Goal: Entertainment & Leisure: Consume media (video, audio)

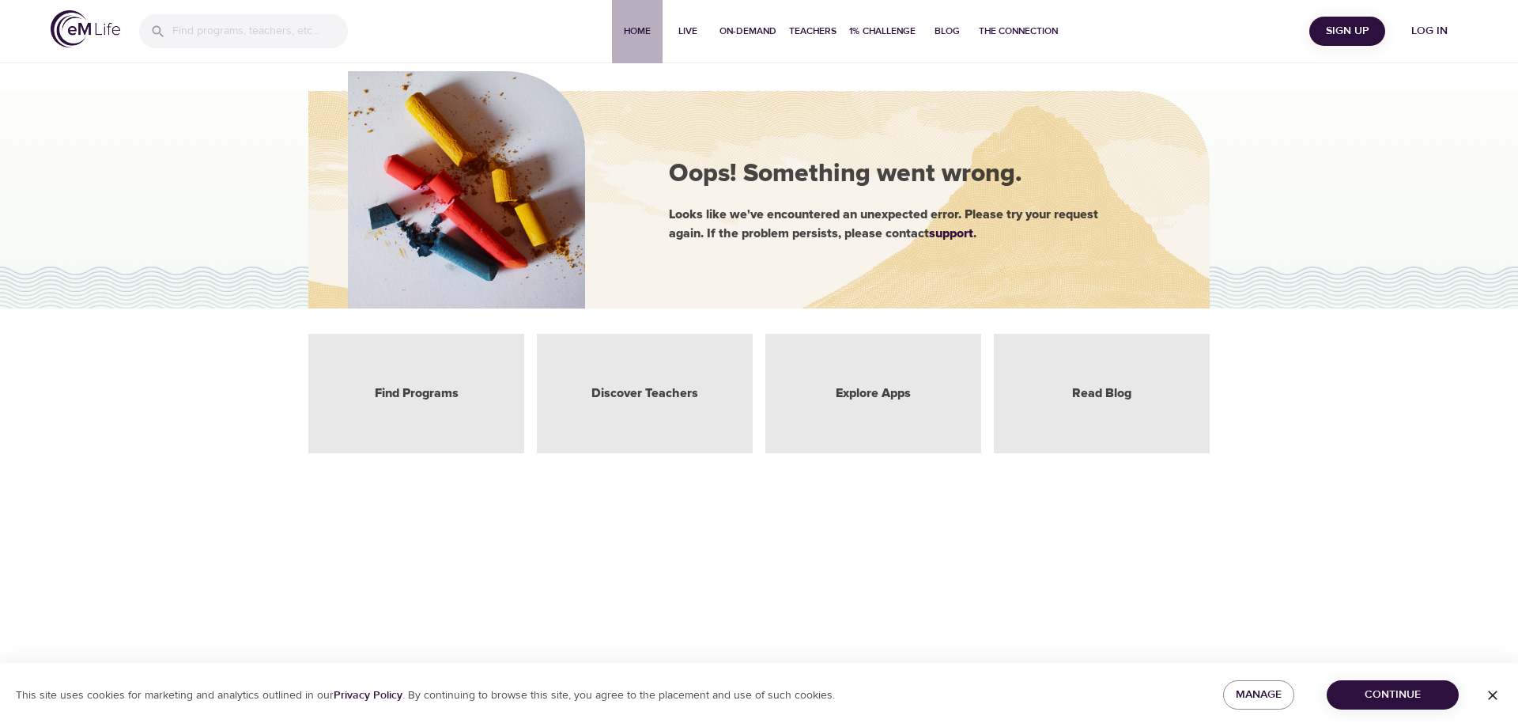
click at [641, 35] on span "Home" at bounding box center [637, 31] width 38 height 17
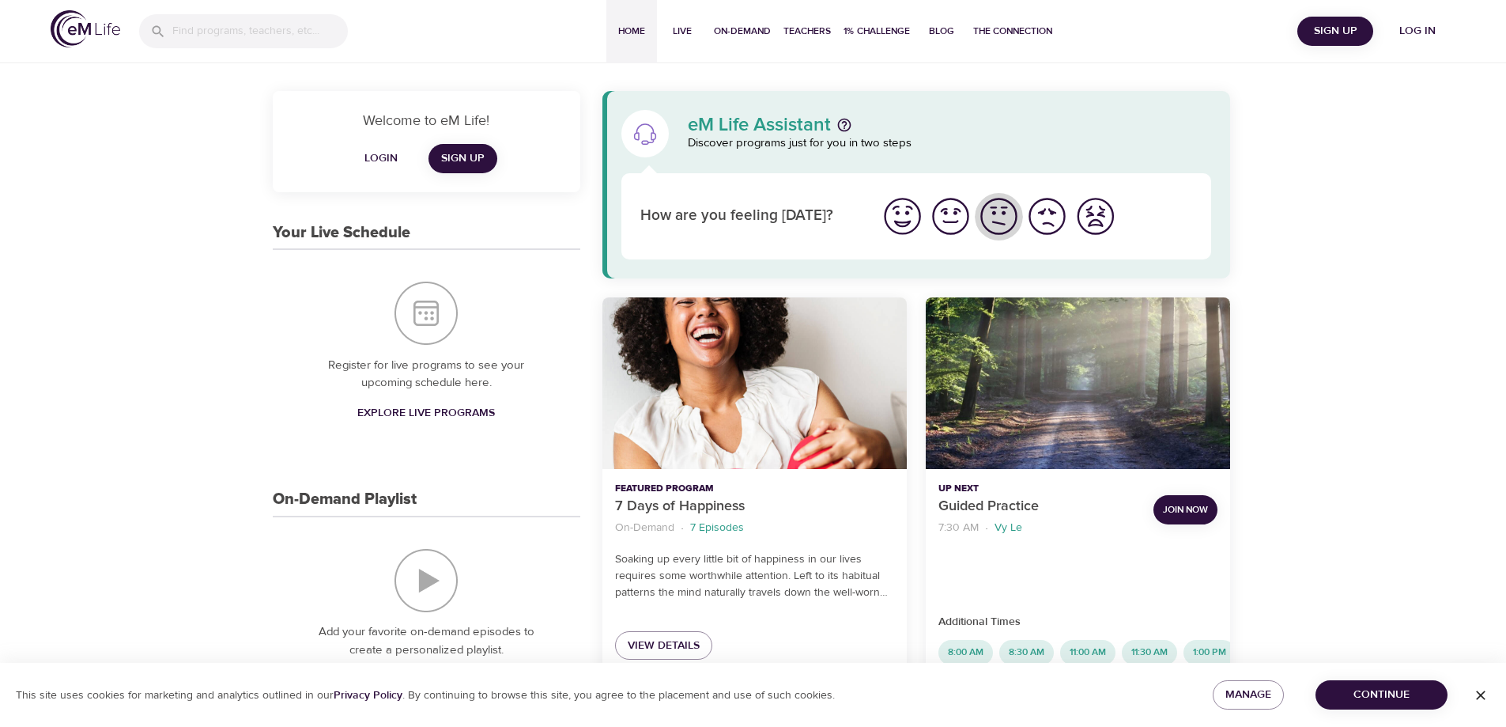
click at [999, 221] on img "I'm feeling ok" at bounding box center [998, 216] width 43 height 43
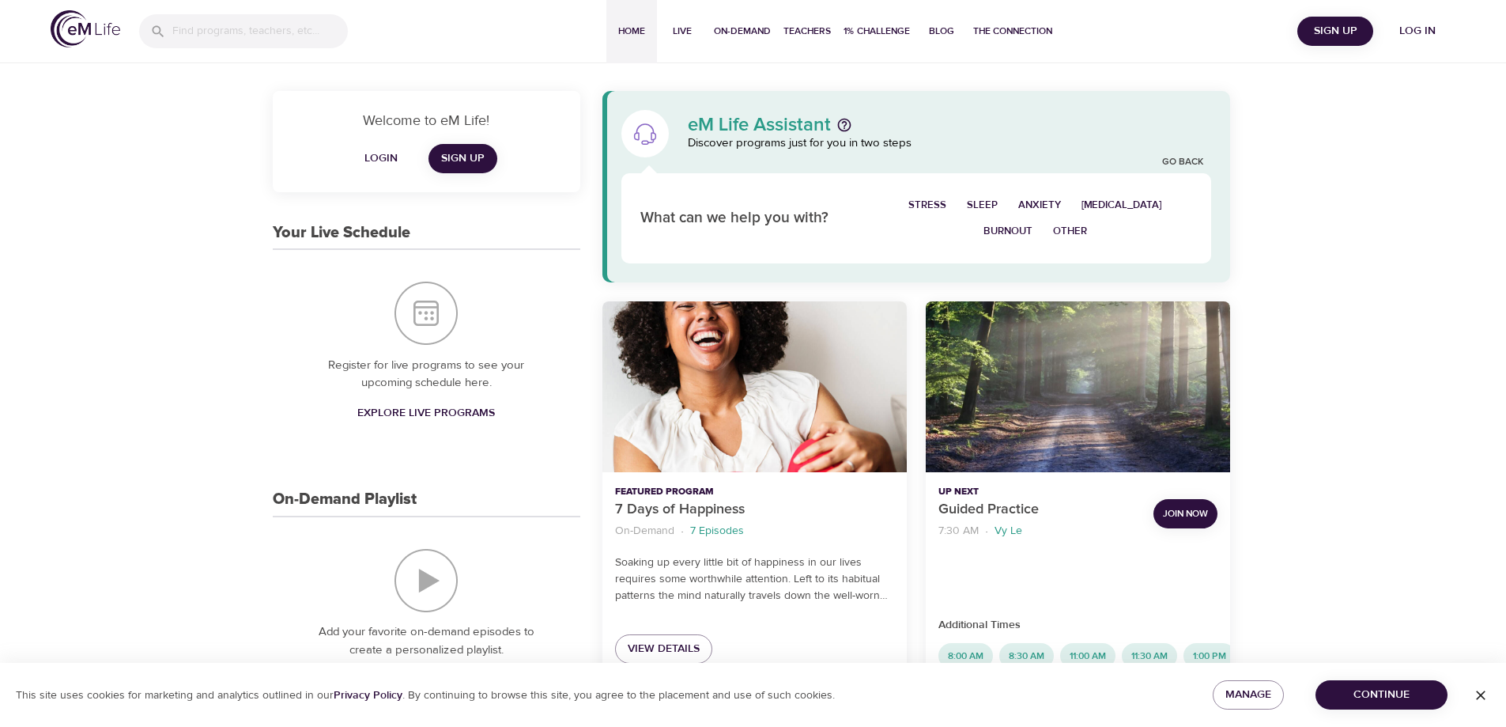
click at [997, 202] on span "Sleep" at bounding box center [982, 205] width 31 height 18
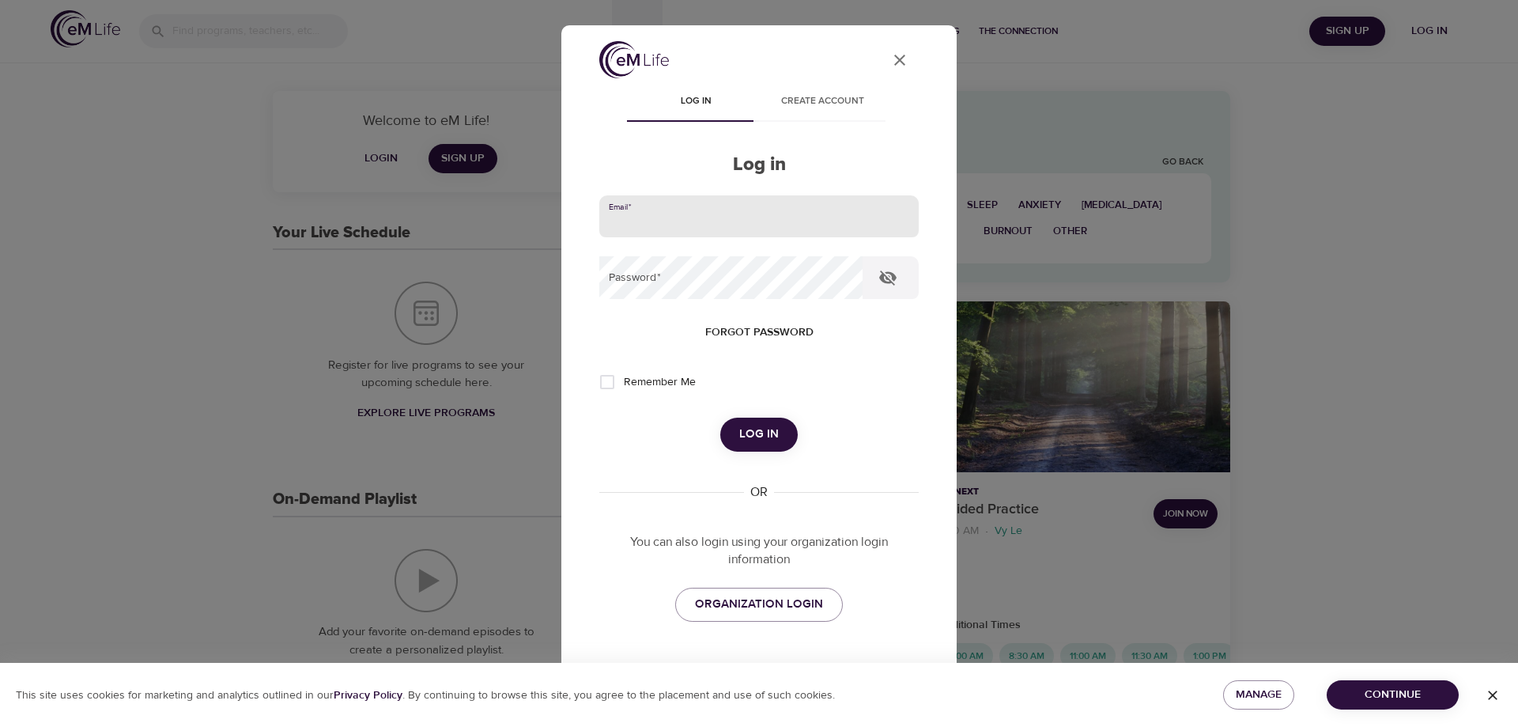
click at [648, 215] on input "email" at bounding box center [758, 216] width 319 height 43
type input "[EMAIL_ADDRESS][DOMAIN_NAME]"
click at [720, 418] on button "Log in" at bounding box center [758, 434] width 77 height 33
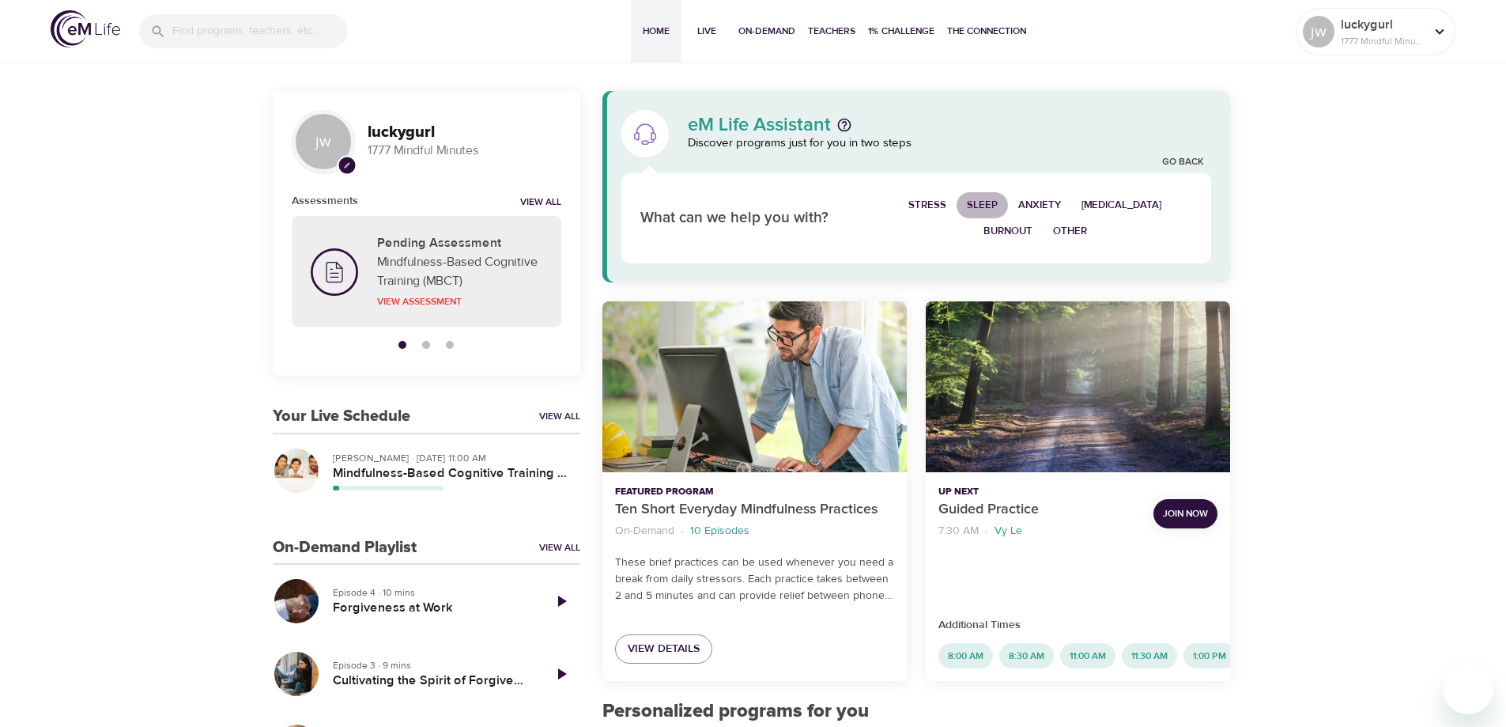
click at [988, 202] on span "Sleep" at bounding box center [982, 205] width 31 height 18
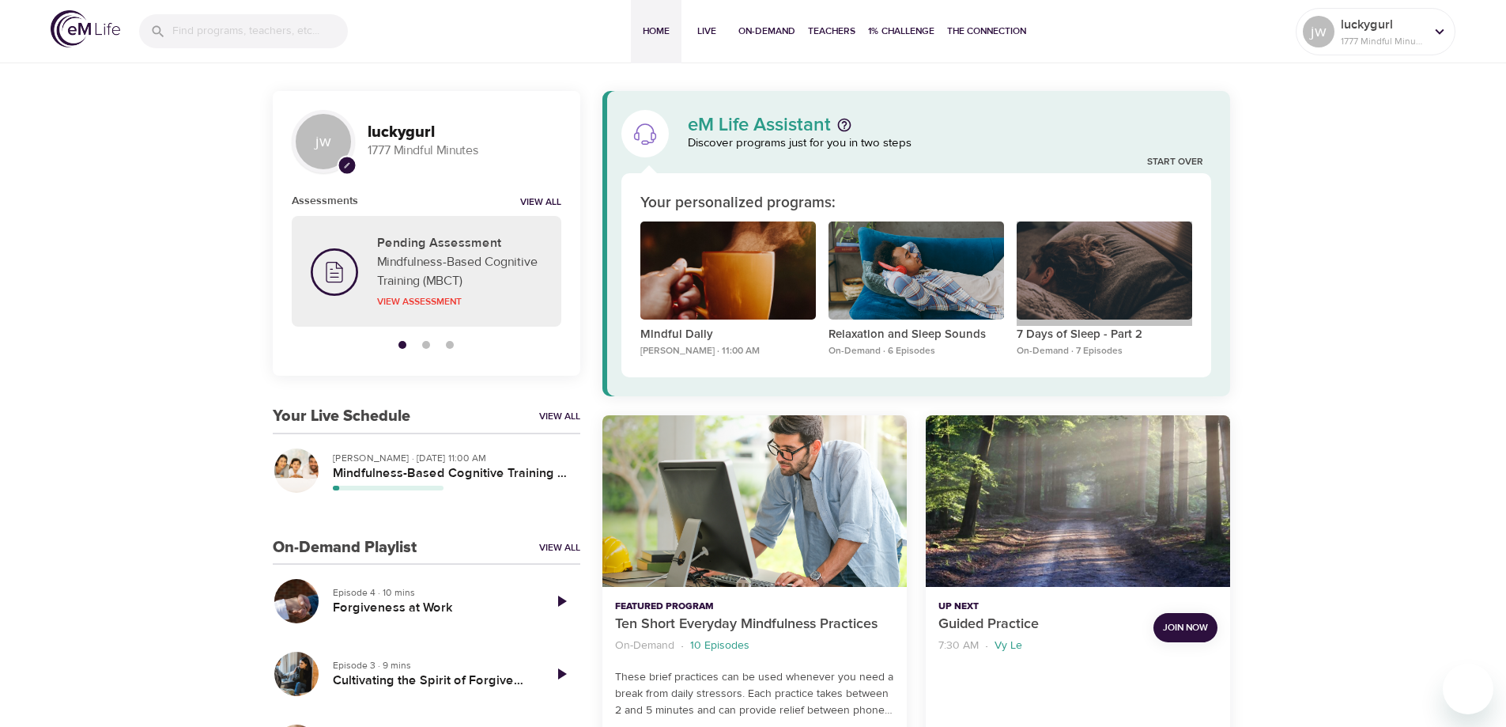
click at [1097, 268] on div "7 Days of Sleep - Part 2" at bounding box center [1105, 270] width 176 height 99
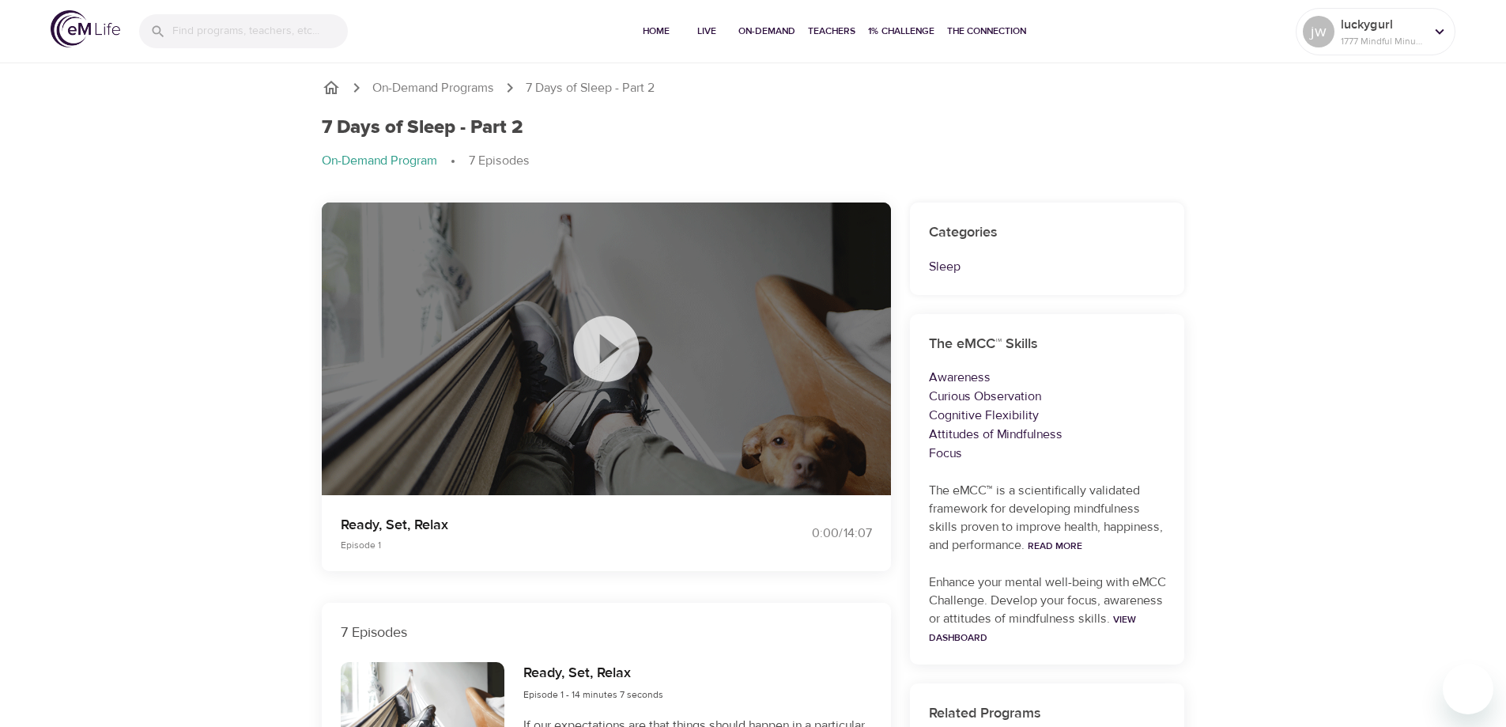
click at [607, 351] on icon at bounding box center [606, 348] width 79 height 79
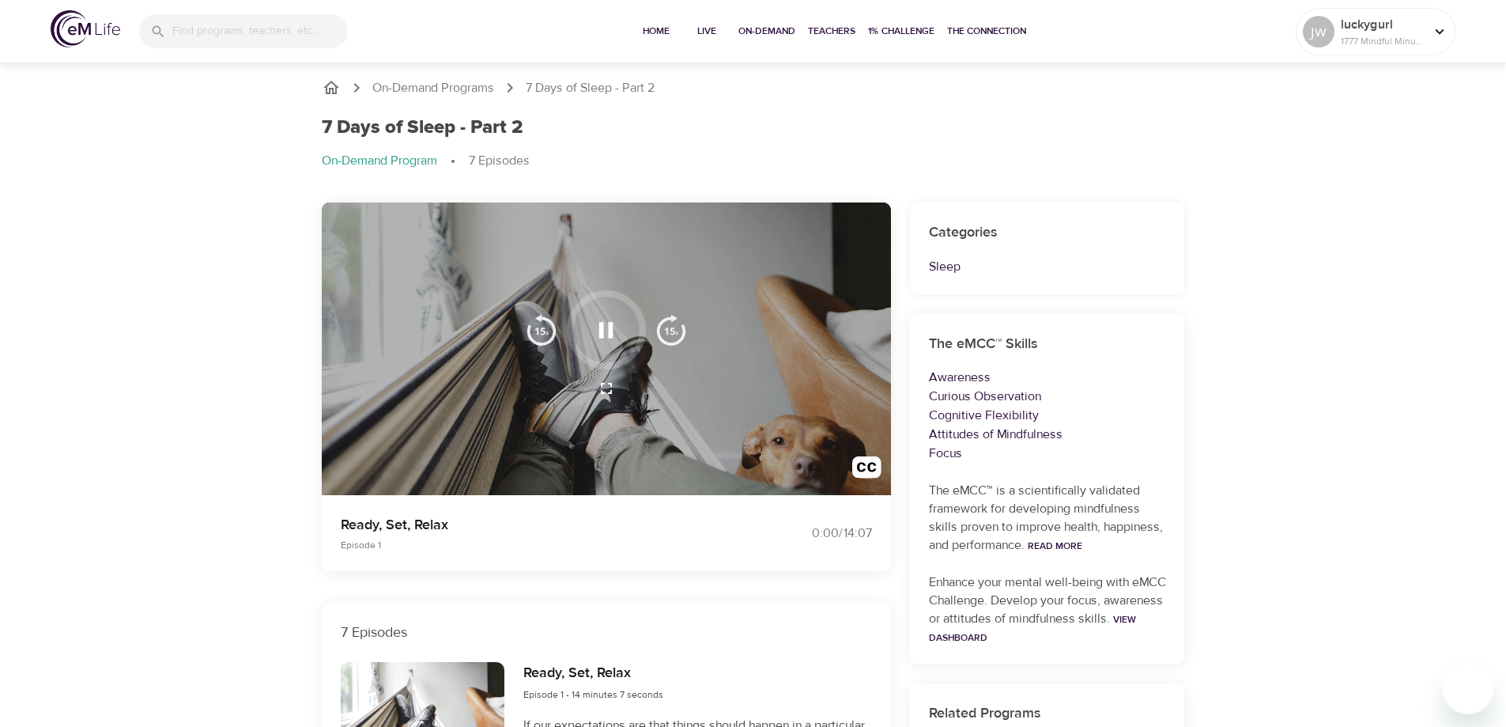
click at [497, 412] on div at bounding box center [606, 348] width 569 height 293
click at [603, 327] on icon "button" at bounding box center [606, 330] width 14 height 16
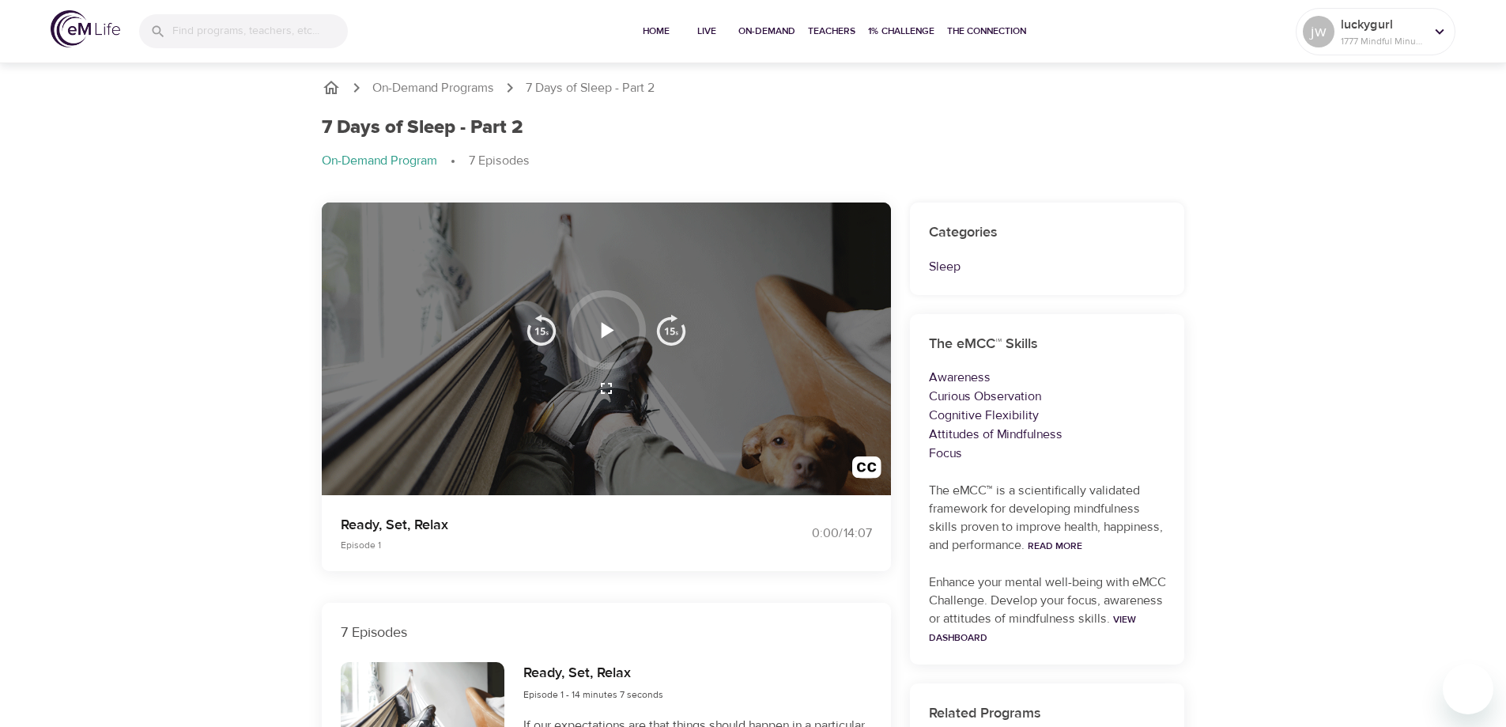
click at [606, 328] on icon "button" at bounding box center [608, 330] width 13 height 16
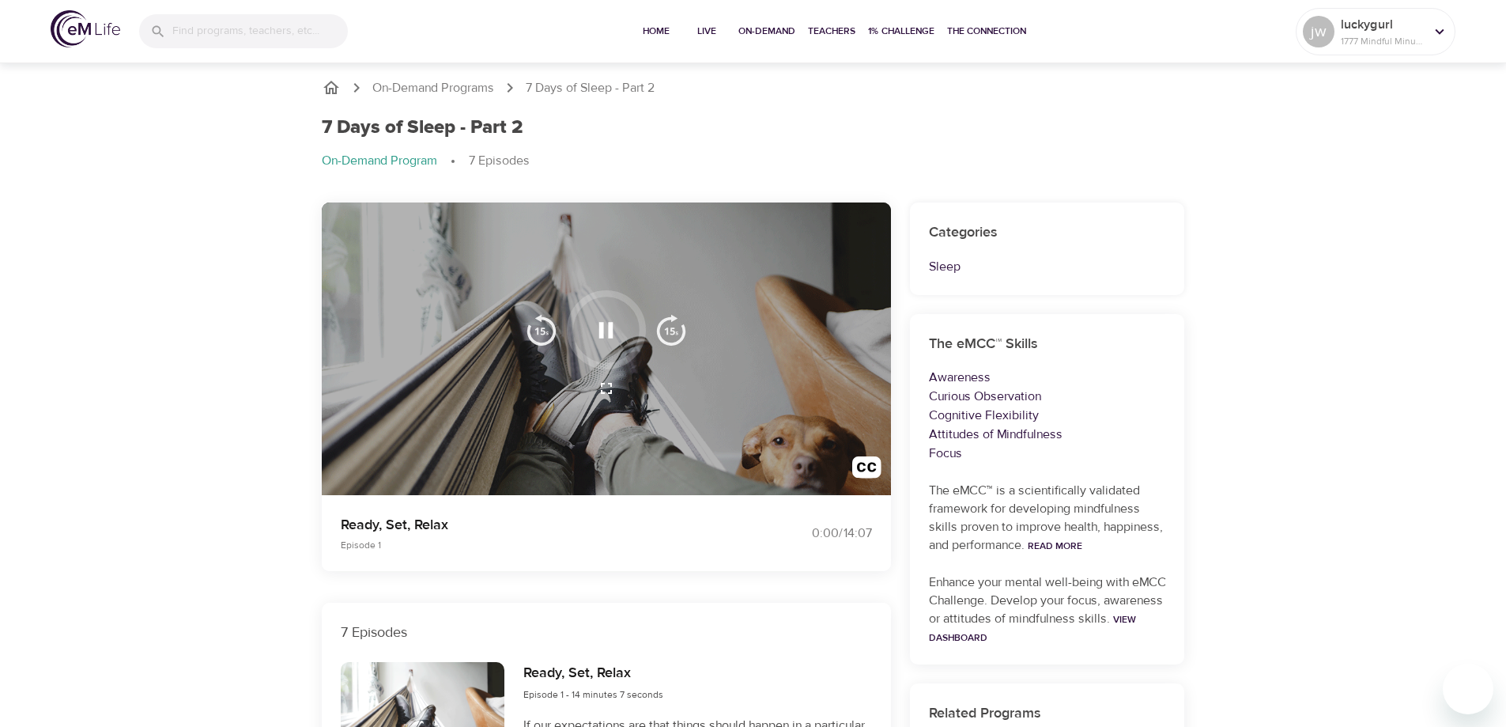
click at [600, 330] on icon "button" at bounding box center [606, 330] width 14 height 16
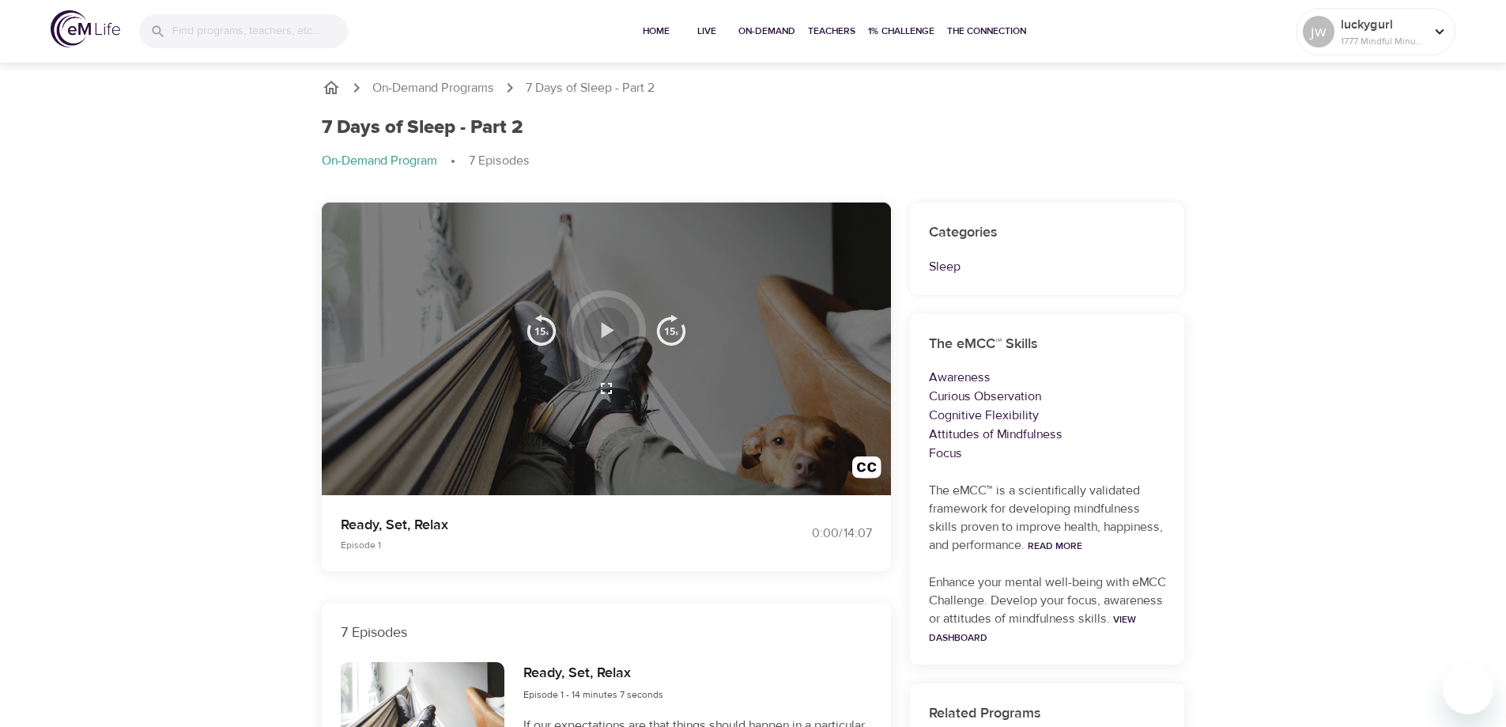
click at [606, 330] on icon "button" at bounding box center [608, 330] width 13 height 16
click at [606, 345] on icon at bounding box center [606, 348] width 79 height 79
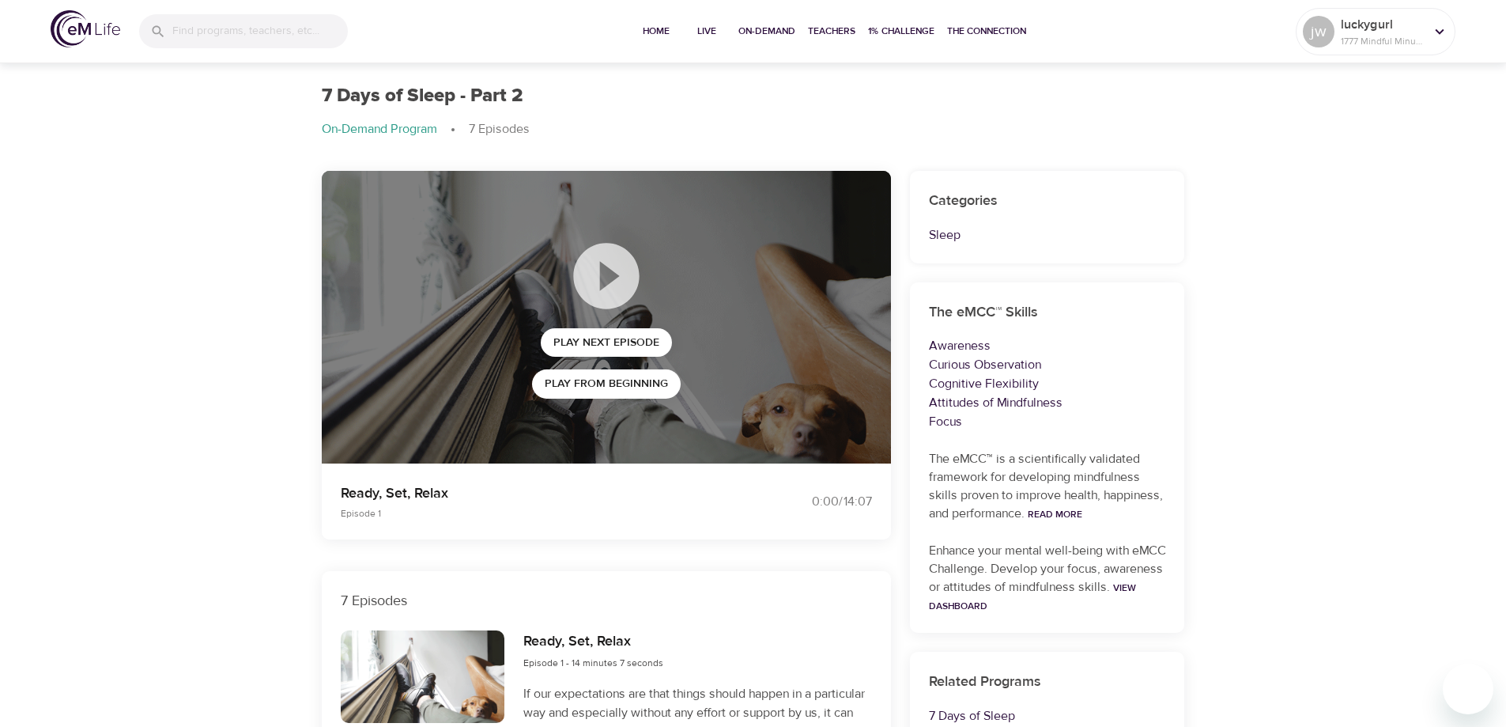
scroll to position [79, 0]
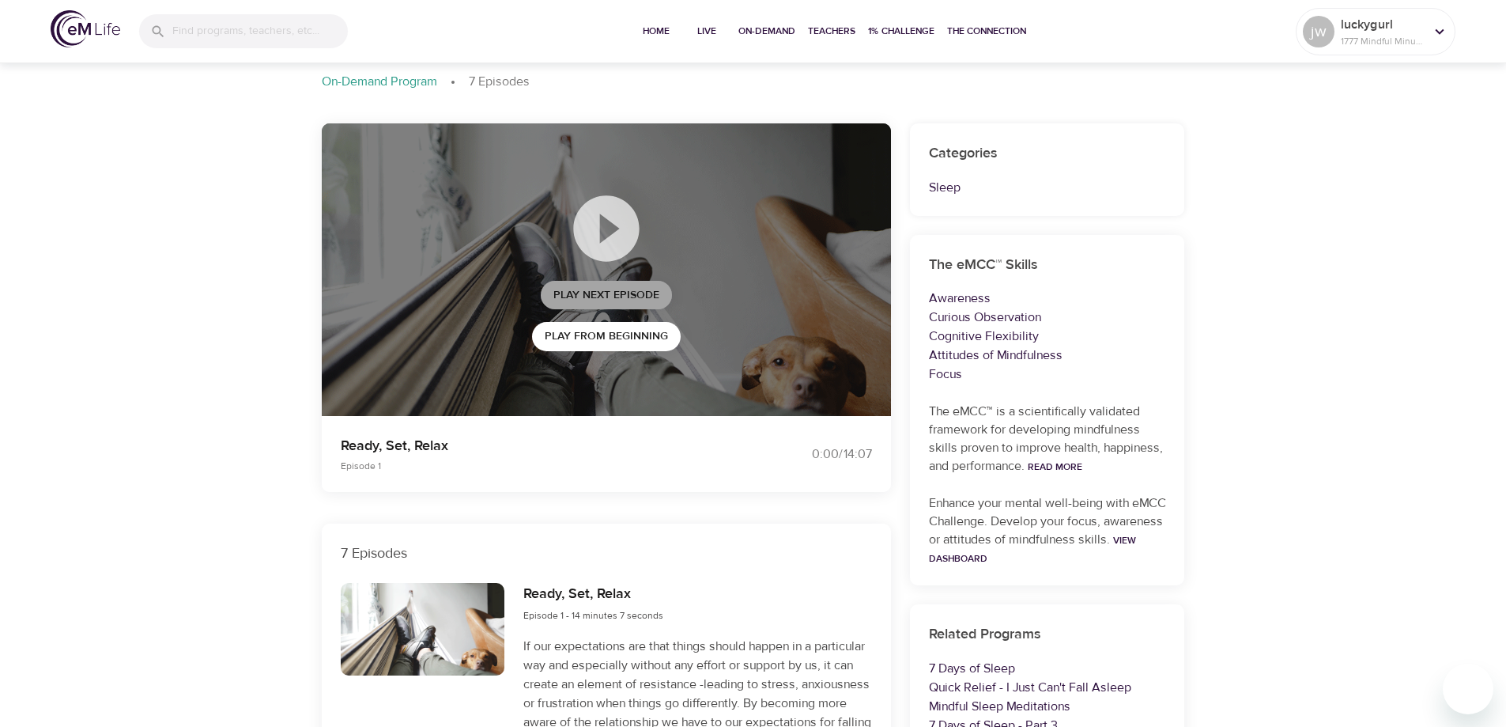
click at [623, 290] on span "Play Next Episode" at bounding box center [607, 295] width 106 height 20
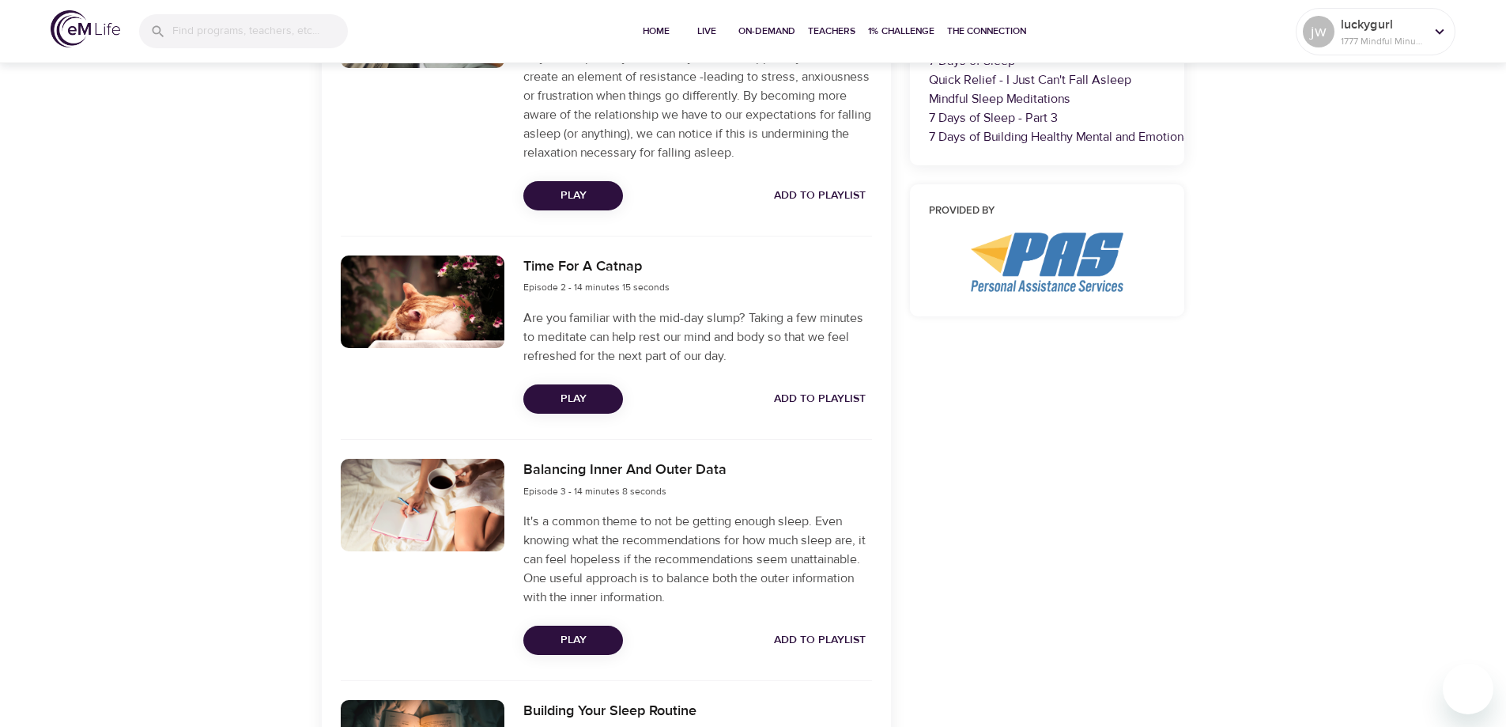
scroll to position [712, 0]
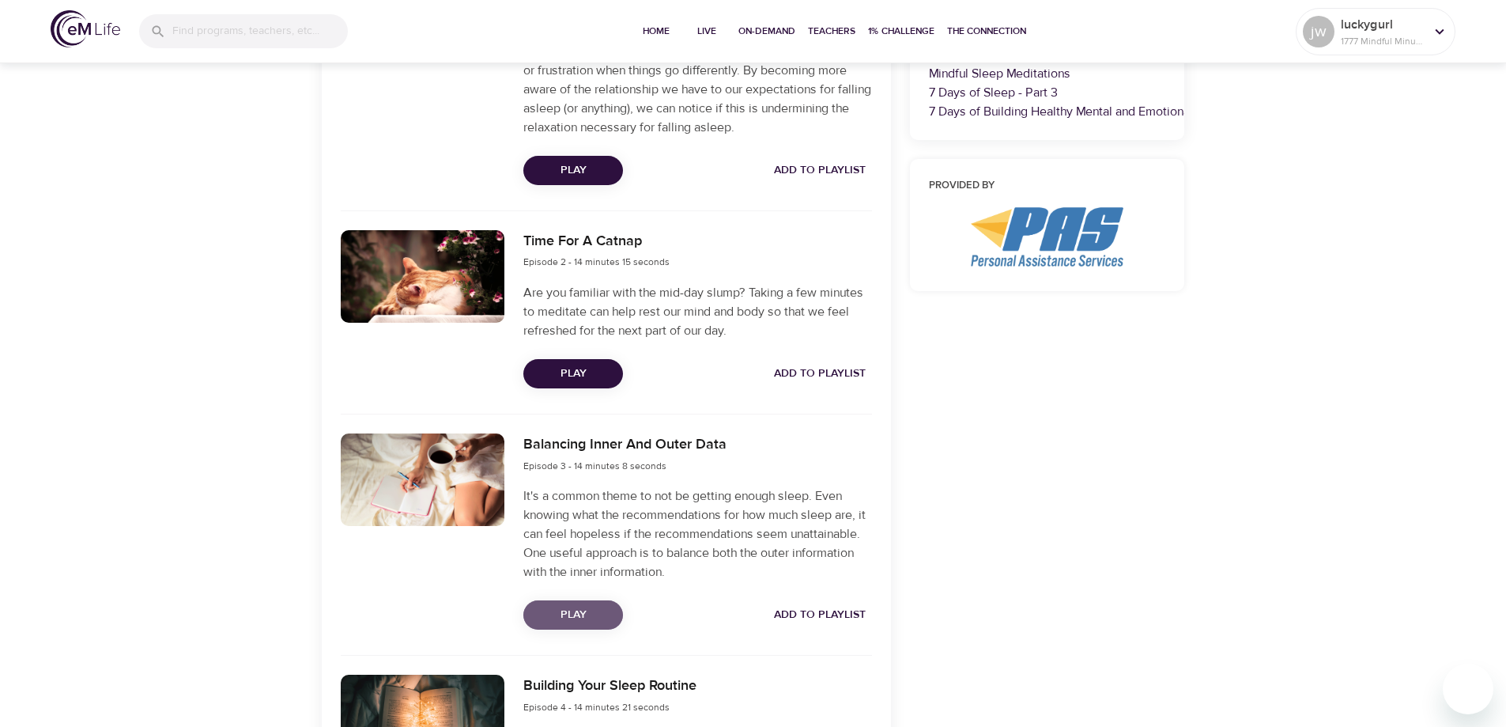
click at [575, 612] on span "Play" at bounding box center [573, 615] width 74 height 20
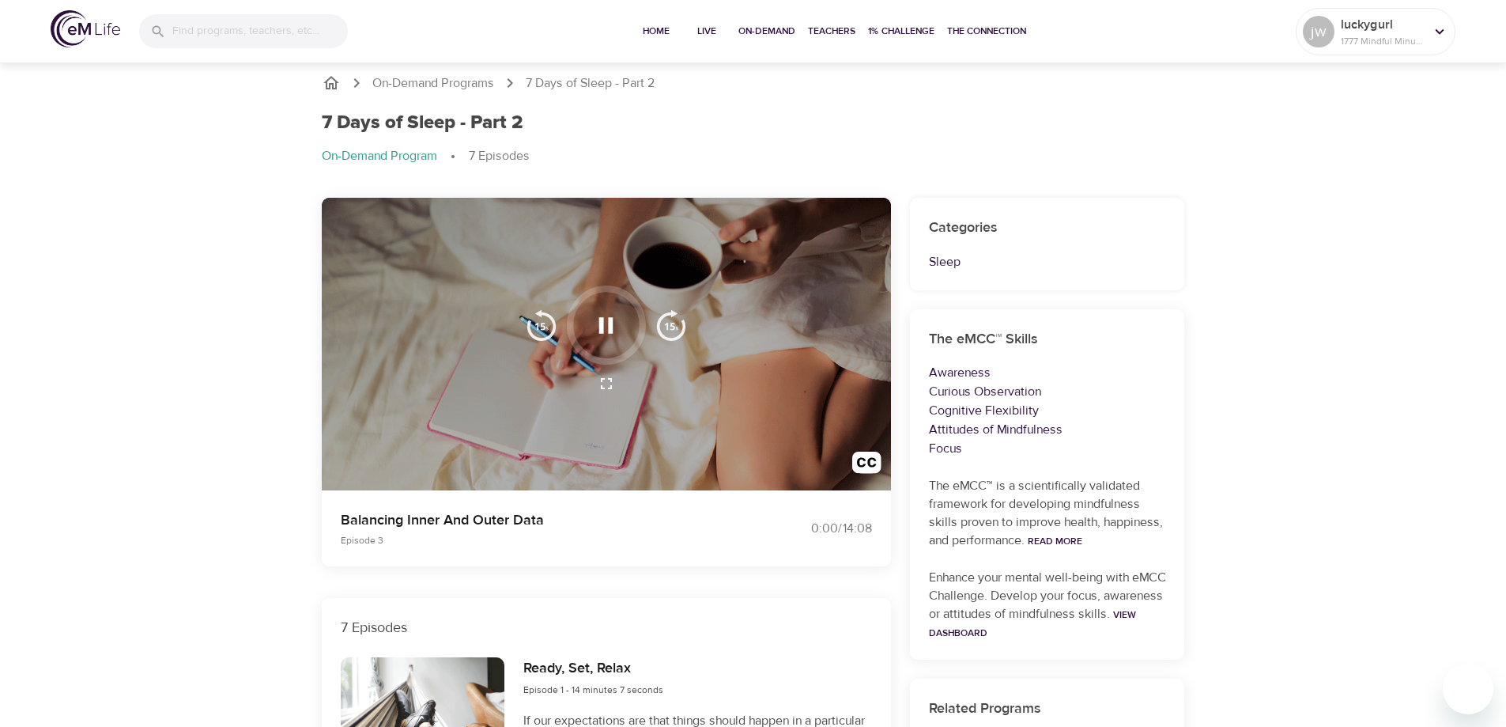
scroll to position [0, 0]
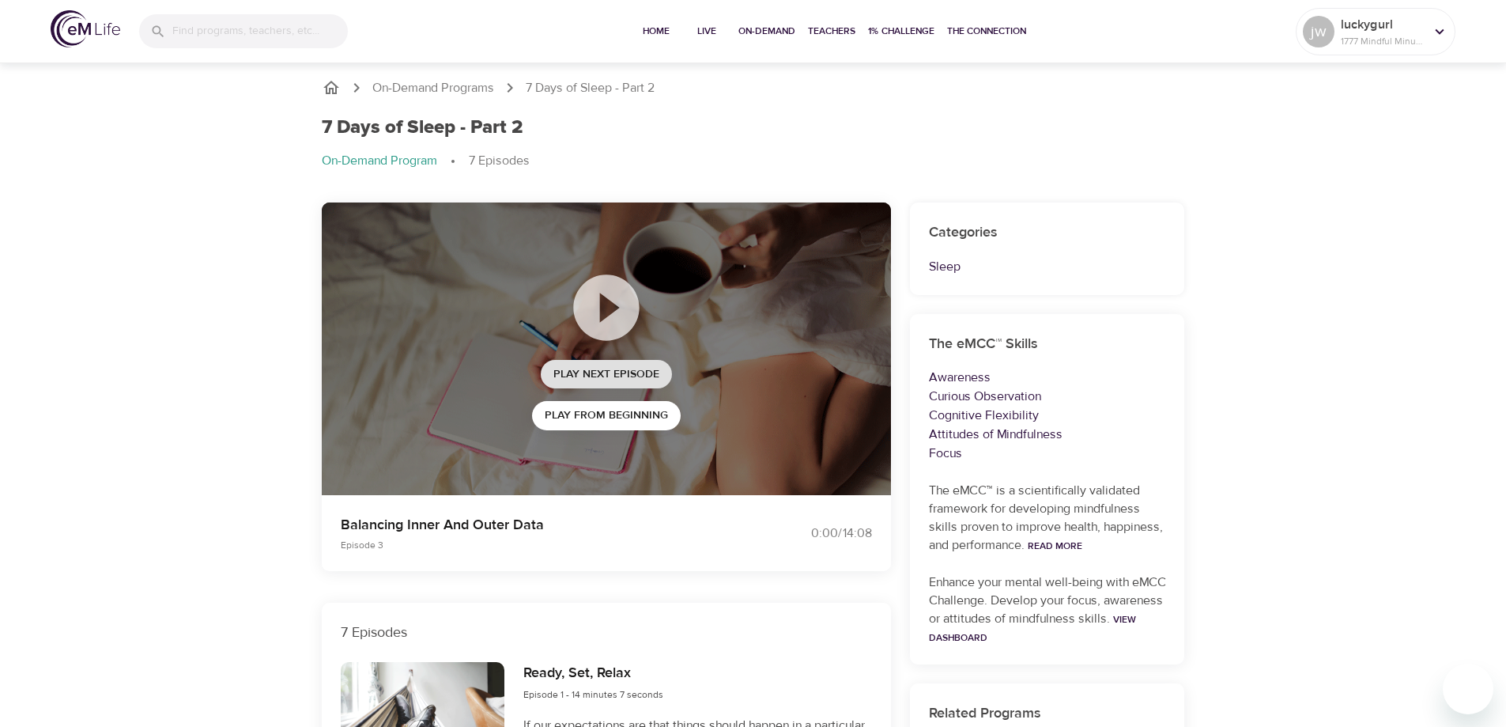
click at [605, 372] on span "Play Next Episode" at bounding box center [607, 375] width 106 height 20
